Goal: Task Accomplishment & Management: Use online tool/utility

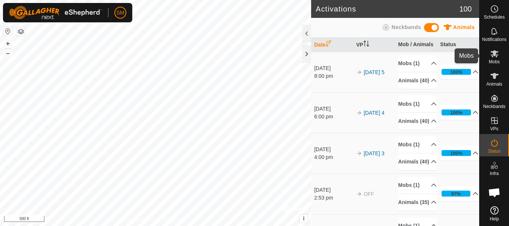
click at [493, 60] on span "Mobs" at bounding box center [494, 62] width 11 height 4
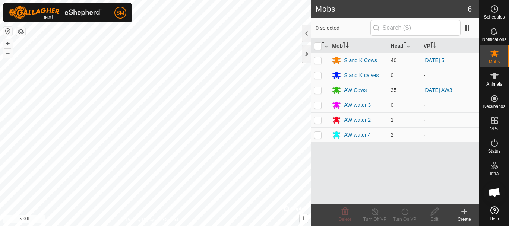
click at [318, 91] on p-checkbox at bounding box center [317, 90] width 7 height 6
checkbox input "true"
click at [400, 211] on icon at bounding box center [404, 211] width 9 height 9
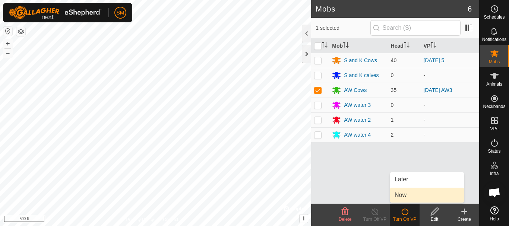
click at [400, 195] on link "Now" at bounding box center [427, 195] width 74 height 15
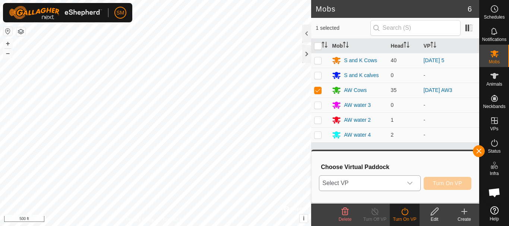
click at [408, 183] on icon "dropdown trigger" at bounding box center [410, 183] width 6 height 6
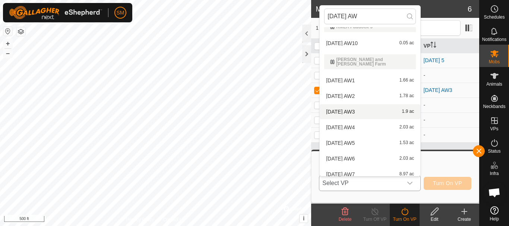
scroll to position [58, 0]
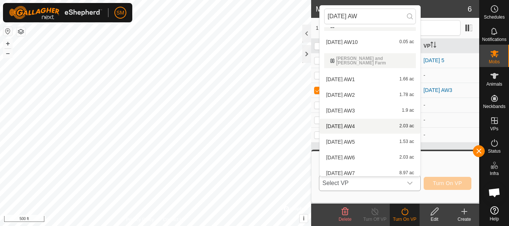
type input "[DATE] AW"
click at [353, 124] on li "[DATE] AW4 2.03 ac" at bounding box center [370, 126] width 101 height 15
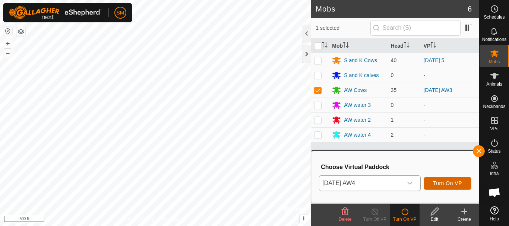
click at [455, 186] on span "Turn On VP" at bounding box center [447, 183] width 29 height 6
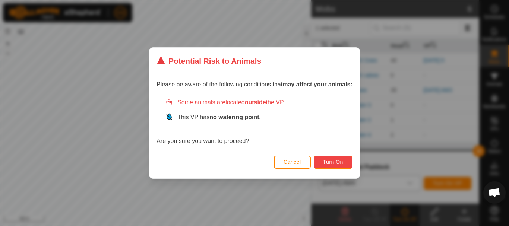
click at [338, 161] on span "Turn On" at bounding box center [333, 162] width 20 height 6
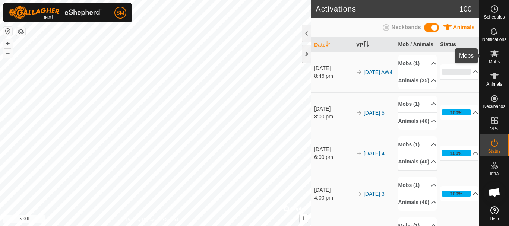
click at [495, 56] on icon at bounding box center [494, 53] width 8 height 7
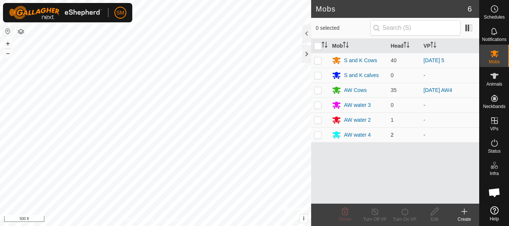
click at [315, 137] on p-checkbox at bounding box center [317, 135] width 7 height 6
checkbox input "true"
click at [408, 216] on div "Turn On VP" at bounding box center [405, 219] width 30 height 7
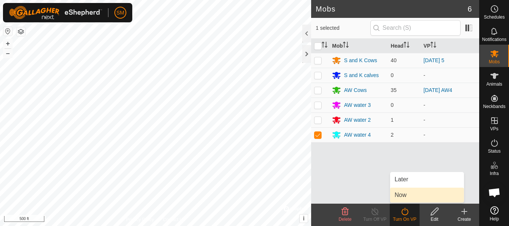
click at [403, 193] on span "Now" at bounding box center [401, 195] width 12 height 9
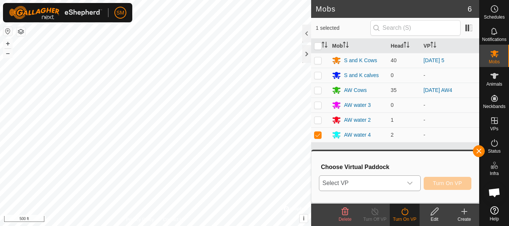
click at [408, 183] on icon "dropdown trigger" at bounding box center [409, 183] width 5 height 3
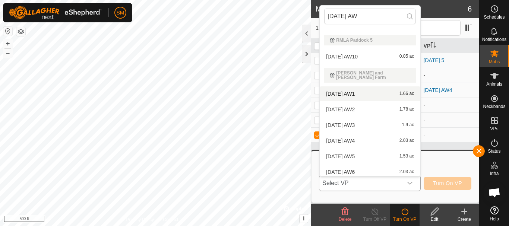
scroll to position [58, 0]
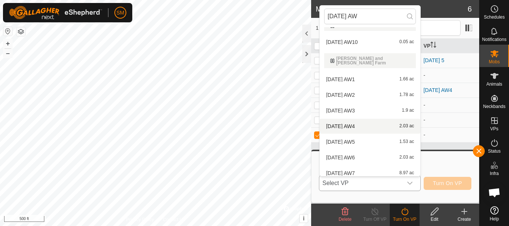
type input "[DATE] AW"
click at [354, 122] on li "[DATE] AW4 2.03 ac" at bounding box center [370, 126] width 101 height 15
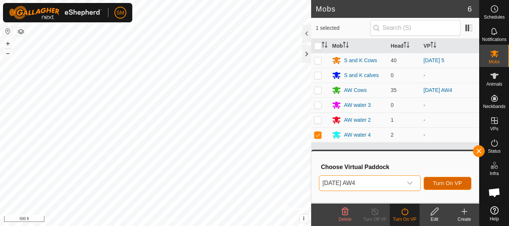
click at [456, 182] on span "Turn On VP" at bounding box center [447, 183] width 29 height 6
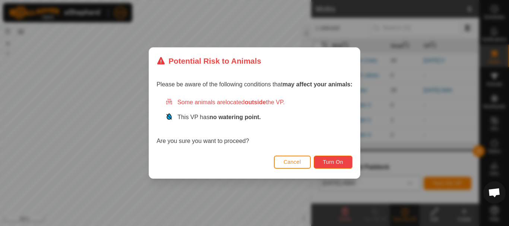
click at [328, 161] on span "Turn On" at bounding box center [333, 162] width 20 height 6
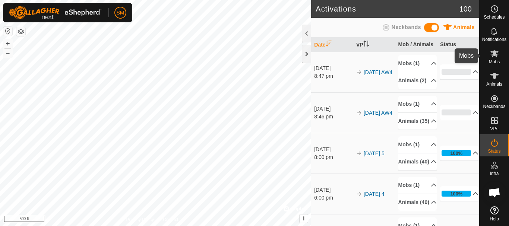
click at [495, 60] on span "Mobs" at bounding box center [494, 62] width 11 height 4
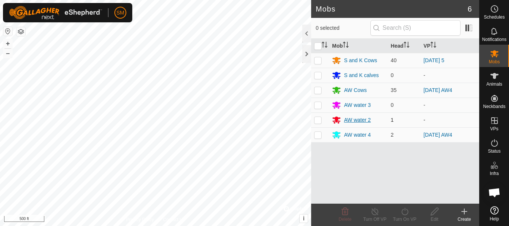
click at [354, 122] on div "AW water 2" at bounding box center [357, 120] width 27 height 8
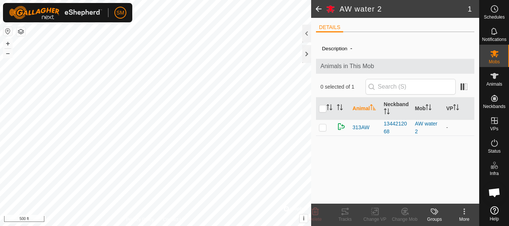
click at [318, 9] on span at bounding box center [318, 9] width 15 height 18
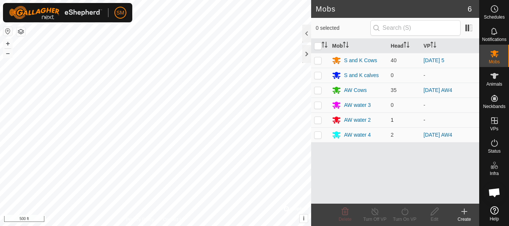
click at [317, 120] on p-checkbox at bounding box center [317, 120] width 7 height 6
checkbox input "true"
click at [407, 212] on icon at bounding box center [404, 211] width 9 height 9
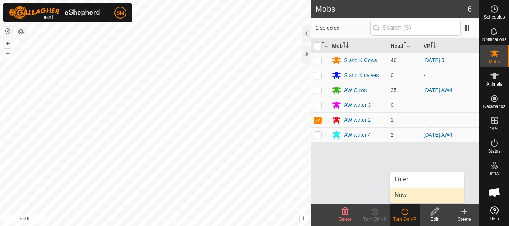
click at [403, 193] on link "Now" at bounding box center [427, 195] width 74 height 15
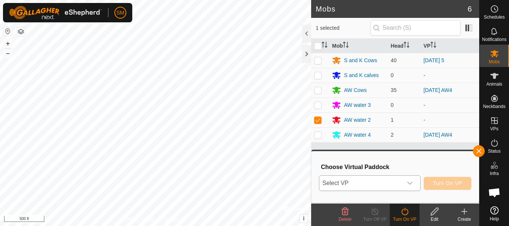
click at [383, 184] on span "Select VP" at bounding box center [360, 183] width 83 height 15
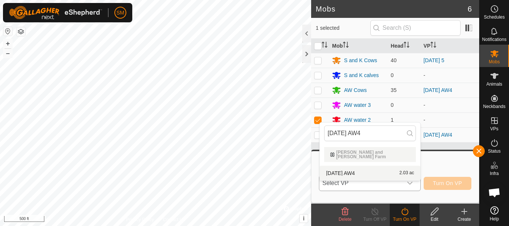
type input "[DATE] AW4"
click at [362, 168] on li "[DATE] AW4 2.03 ac" at bounding box center [370, 173] width 101 height 15
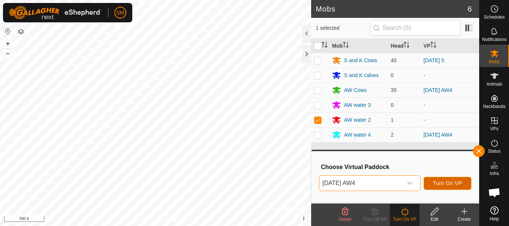
click at [451, 182] on span "Turn On VP" at bounding box center [447, 183] width 29 height 6
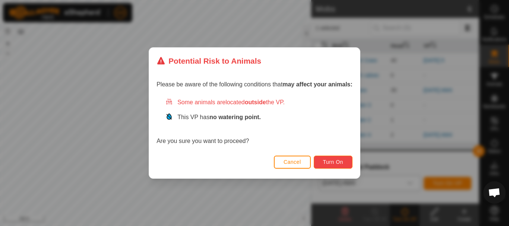
click at [334, 167] on button "Turn On" at bounding box center [333, 162] width 39 height 13
